Goal: Check status: Check status

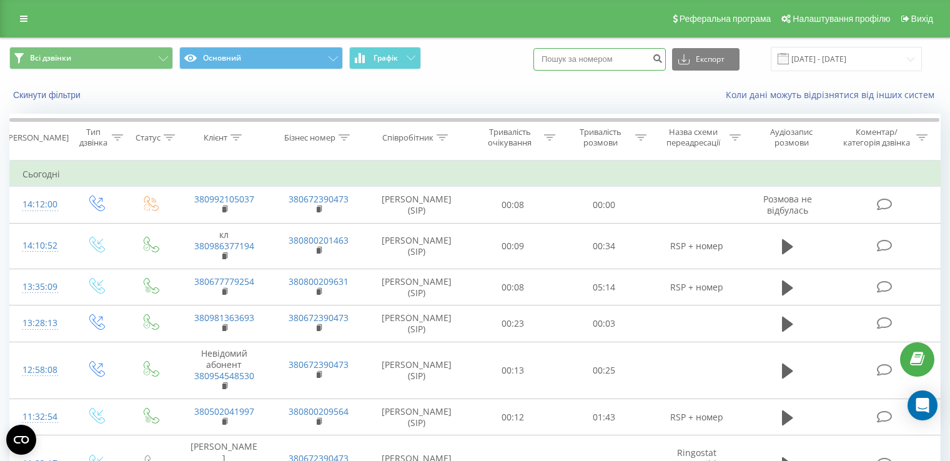
click at [597, 58] on input at bounding box center [599, 59] width 132 height 22
paste input "+380930157525"
click at [572, 61] on input "+380930157525" at bounding box center [599, 59] width 132 height 22
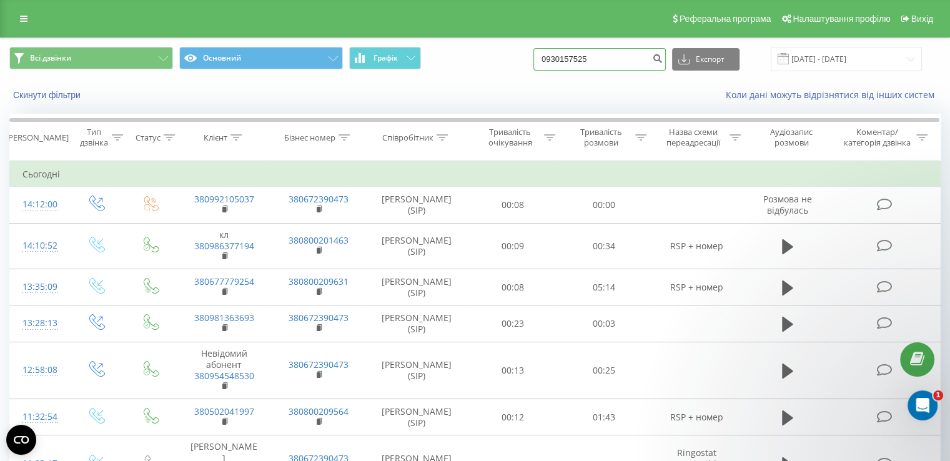
type input "0930157525"
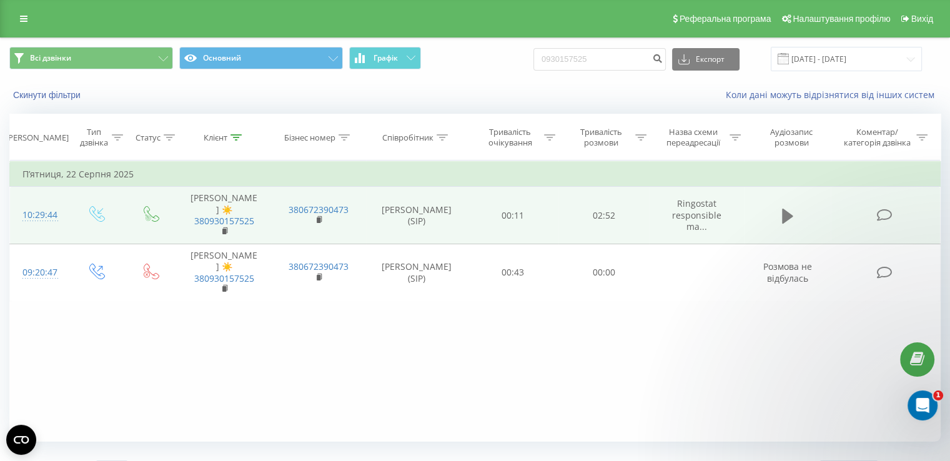
click at [782, 209] on icon at bounding box center [787, 216] width 11 height 15
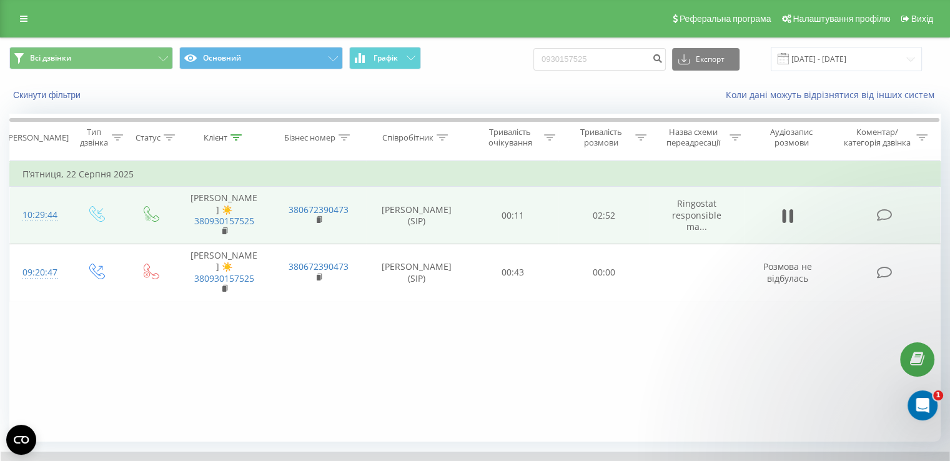
scroll to position [75, 0]
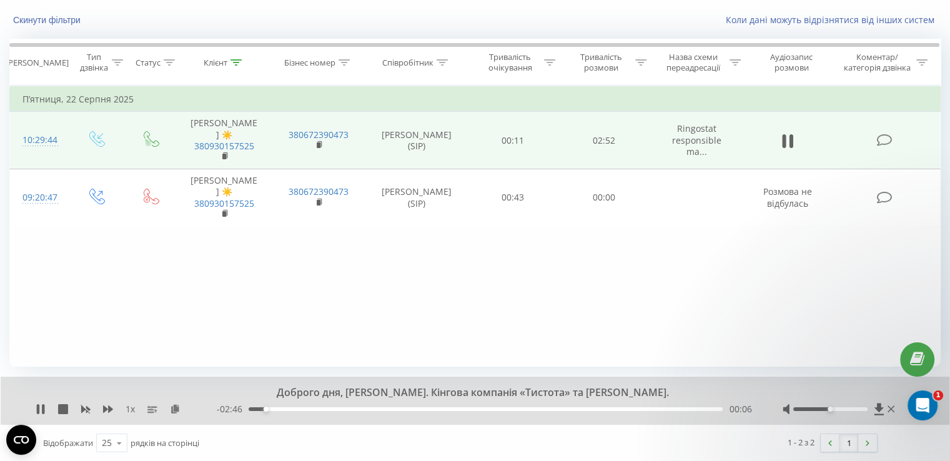
click at [135, 409] on div "1 x" at bounding box center [126, 409] width 181 height 12
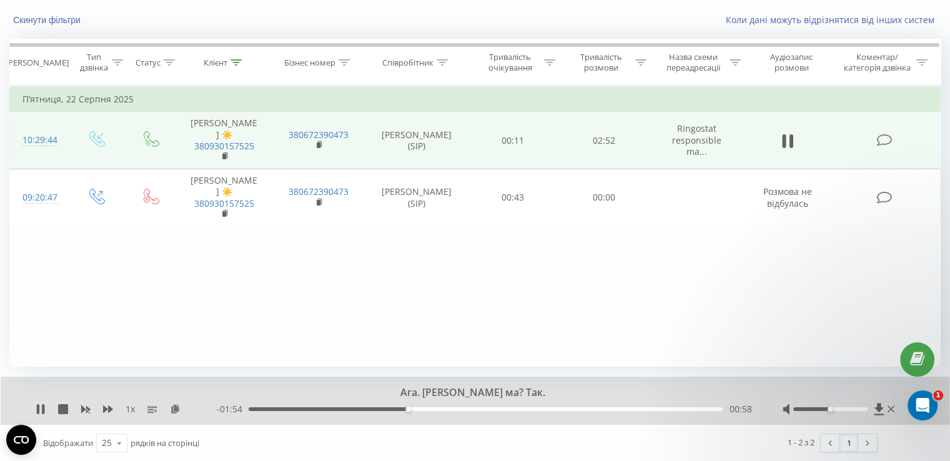
click at [421, 408] on div "00:58" at bounding box center [486, 409] width 474 height 4
click at [439, 410] on div "- 01:48 01:04 01:04" at bounding box center [484, 409] width 535 height 12
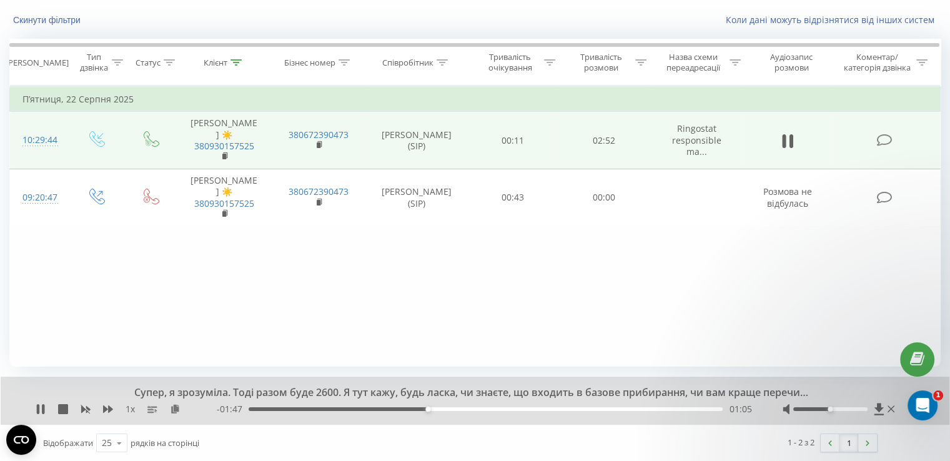
click at [439, 409] on div "01:05" at bounding box center [486, 409] width 474 height 4
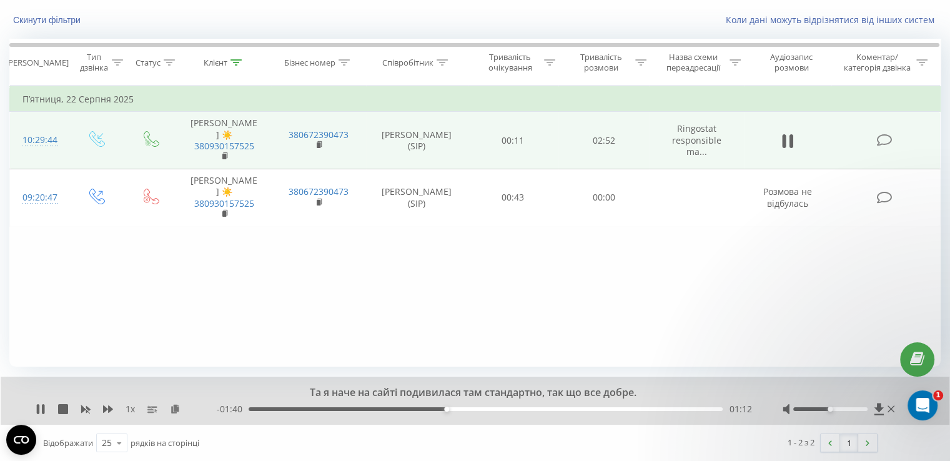
click at [457, 407] on div "01:12" at bounding box center [486, 409] width 474 height 4
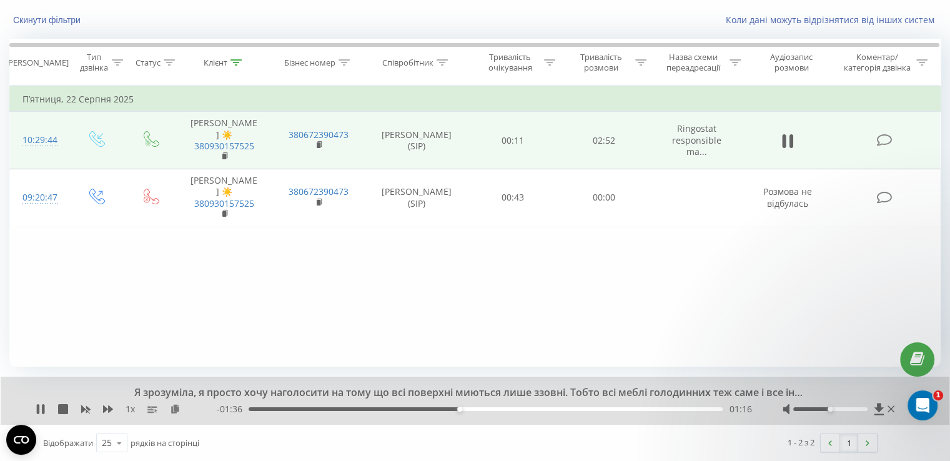
click at [480, 409] on div "01:16" at bounding box center [486, 409] width 474 height 4
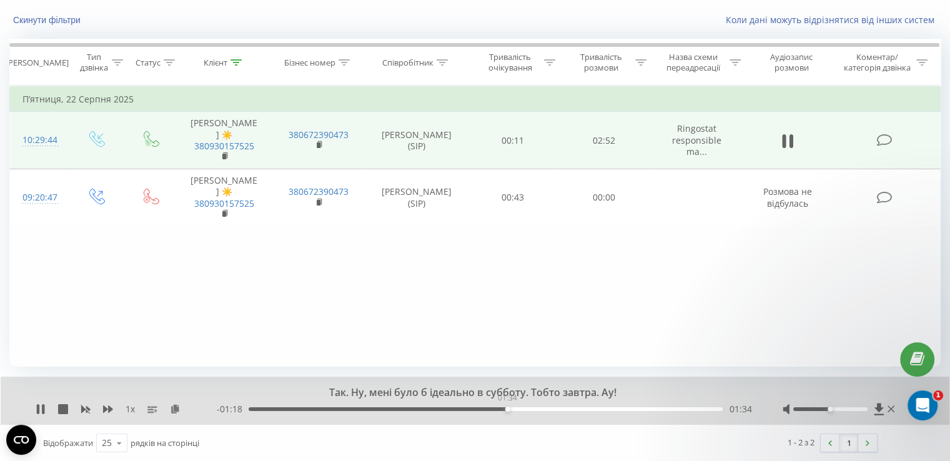
click at [507, 408] on div "01:34" at bounding box center [486, 409] width 474 height 4
click at [528, 408] on div "01:36" at bounding box center [486, 409] width 474 height 4
click at [549, 408] on div "01:42" at bounding box center [486, 409] width 474 height 4
click at [590, 413] on div "- 01:01 01:51 01:51" at bounding box center [484, 409] width 535 height 12
click at [578, 410] on div "- 01:00 01:52 01:52" at bounding box center [484, 409] width 535 height 12
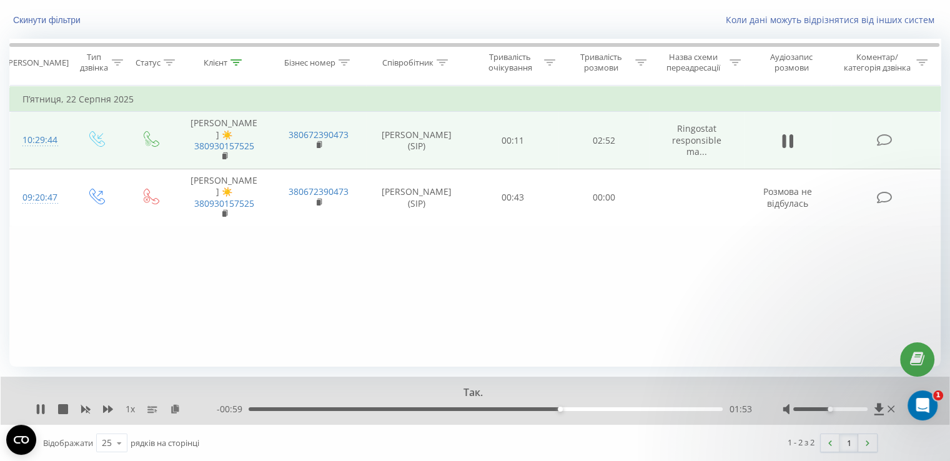
click at [581, 408] on div "01:53" at bounding box center [486, 409] width 474 height 4
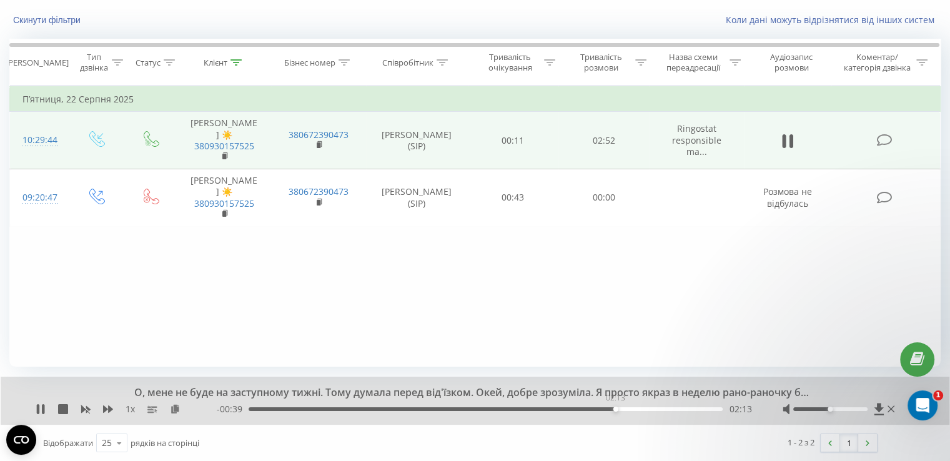
click at [615, 408] on div "02:13" at bounding box center [486, 409] width 474 height 4
click at [635, 407] on div "02:15" at bounding box center [486, 409] width 474 height 4
click at [670, 412] on div "- 00:30 02:21 02:21" at bounding box center [484, 409] width 535 height 12
click at [669, 407] on div "02:22" at bounding box center [486, 409] width 474 height 4
click at [45, 408] on icon at bounding box center [41, 409] width 10 height 10
